Goal: Information Seeking & Learning: Learn about a topic

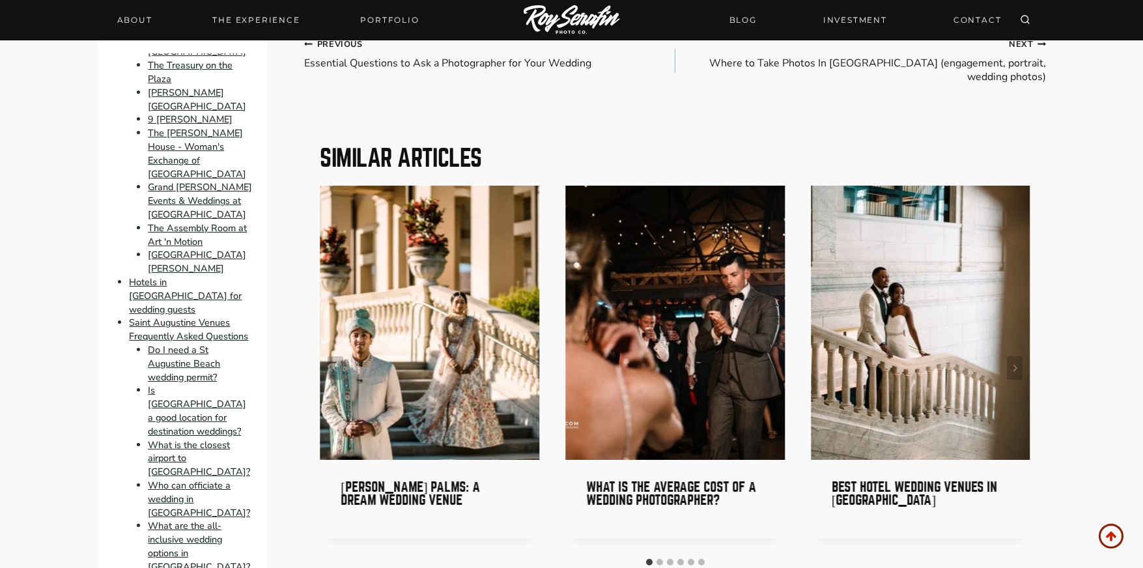
scroll to position [9074, 0]
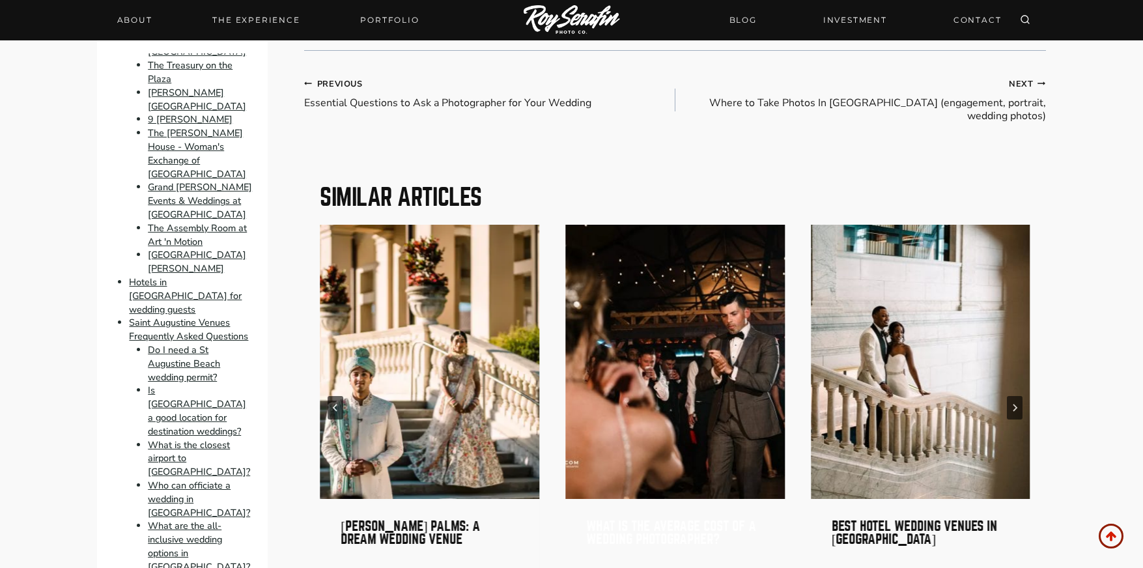
click at [671, 519] on link "What is the average cost of a wedding photographer?" at bounding box center [671, 532] width 170 height 27
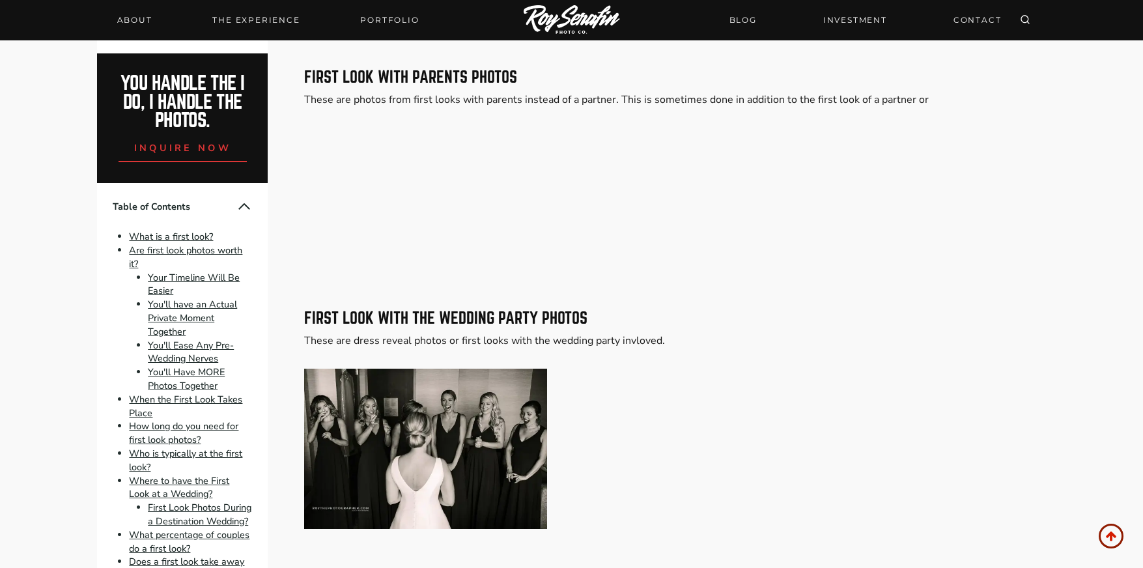
scroll to position [5254, 0]
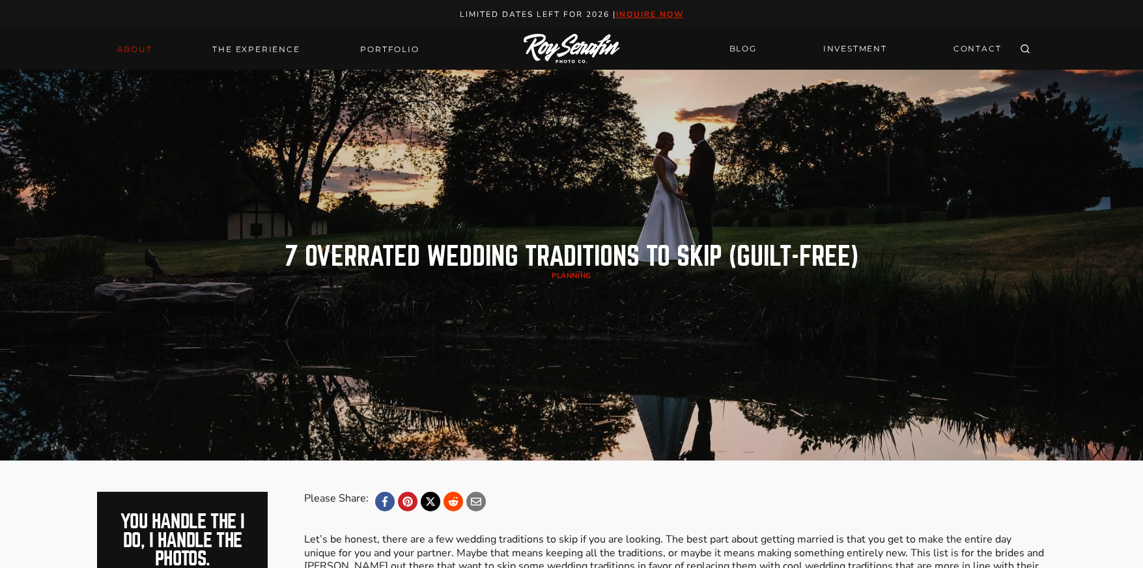
click at [138, 50] on link "About" at bounding box center [134, 49] width 51 height 18
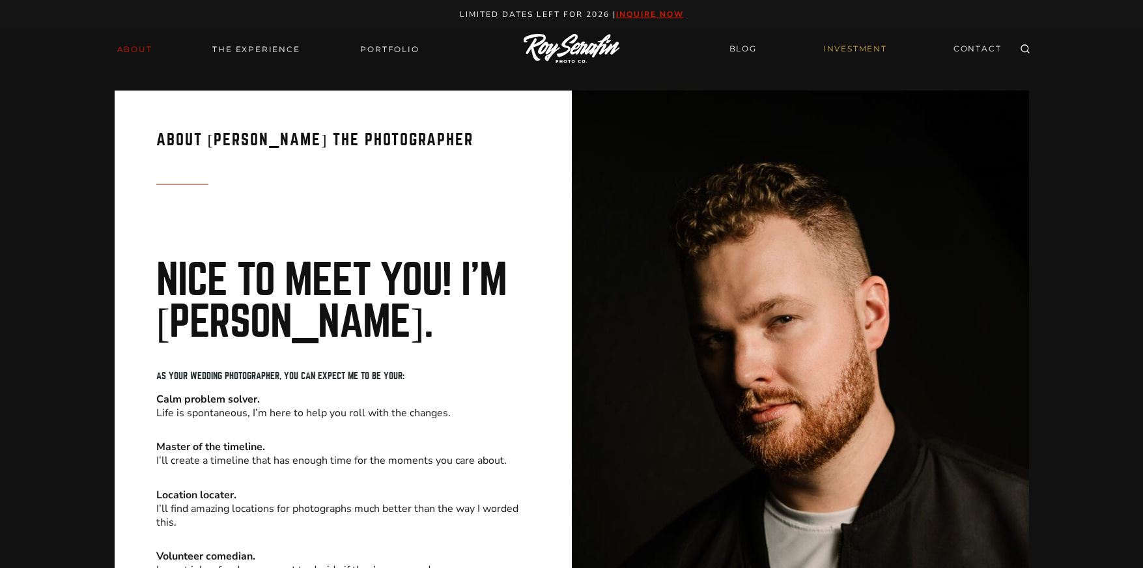
click at [845, 46] on link "INVESTMENT" at bounding box center [854, 49] width 79 height 23
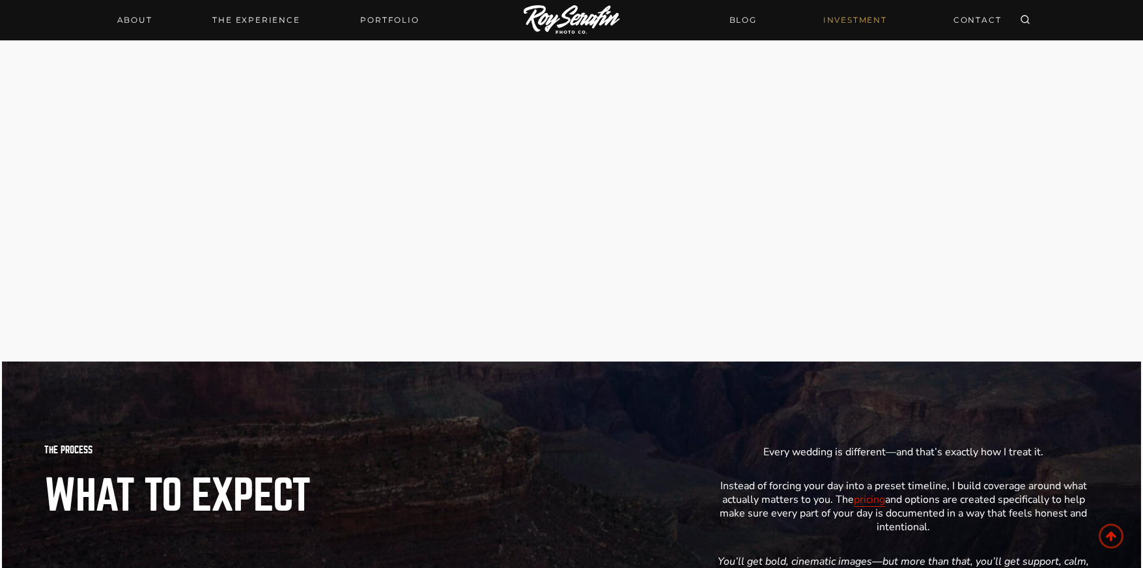
scroll to position [2388, 0]
